Goal: Obtain resource: Obtain resource

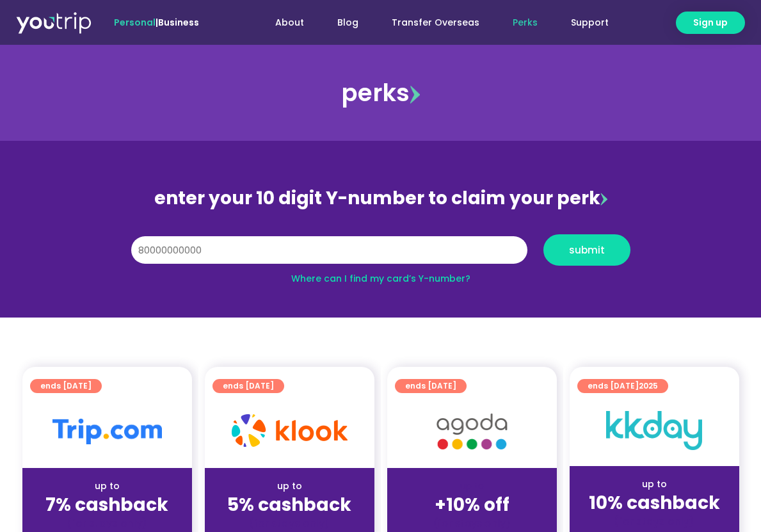
click at [543, 234] on button "submit" at bounding box center [586, 249] width 87 height 31
type input "8000000000"
click at [543, 234] on button "submit" at bounding box center [586, 249] width 87 height 31
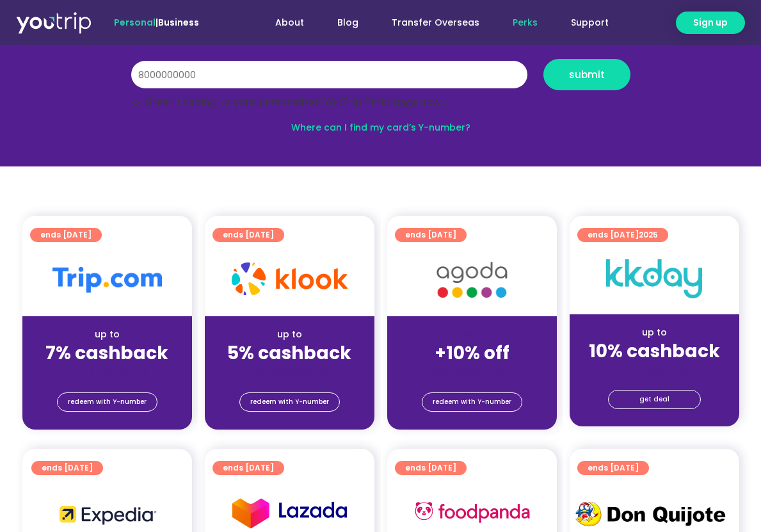
scroll to position [192, 0]
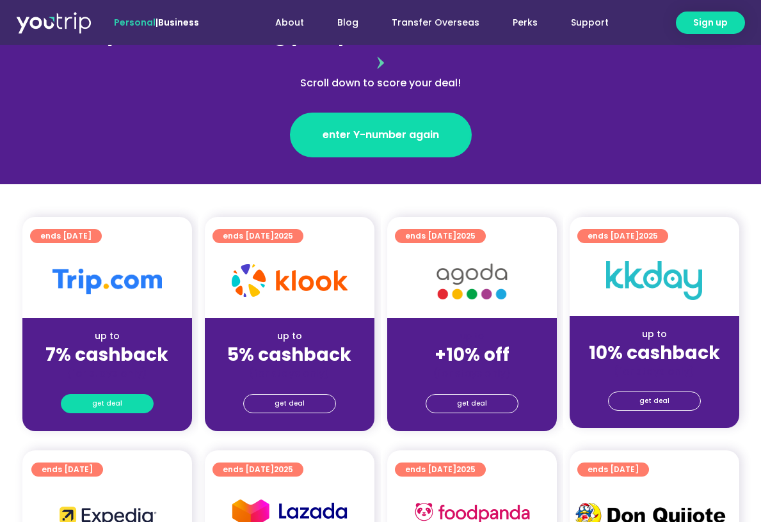
click at [104, 395] on span "get deal" at bounding box center [107, 404] width 30 height 18
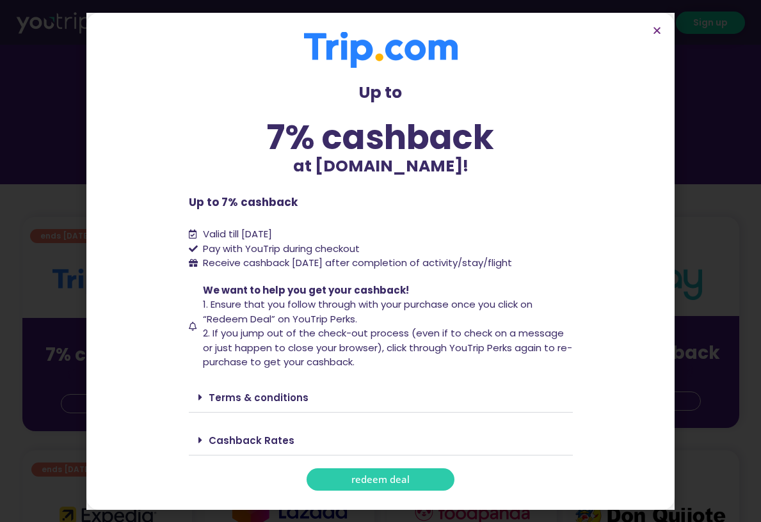
click at [194, 393] on div "Terms & conditions" at bounding box center [381, 398] width 384 height 30
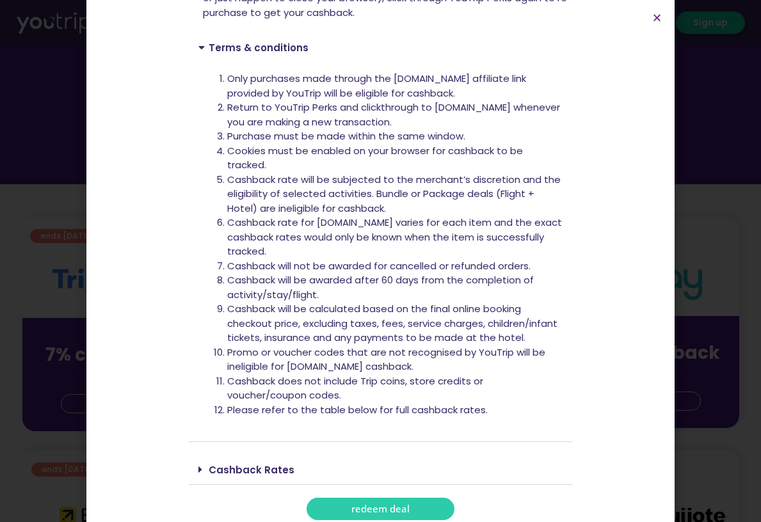
scroll to position [345, 0]
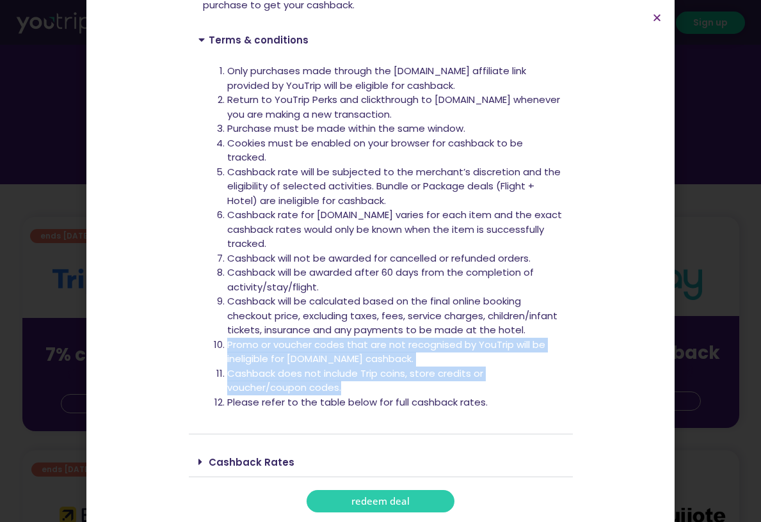
drag, startPoint x: 223, startPoint y: 342, endPoint x: 351, endPoint y: 381, distance: 133.8
click at [351, 381] on ol "Only purchases made through the [DOMAIN_NAME] affiliate link provided by YouTri…" at bounding box center [395, 236] width 336 height 345
copy ol "Promo or voucher codes that are not recognised by YouTrip will be ineligible fo…"
